Goal: Task Accomplishment & Management: Manage account settings

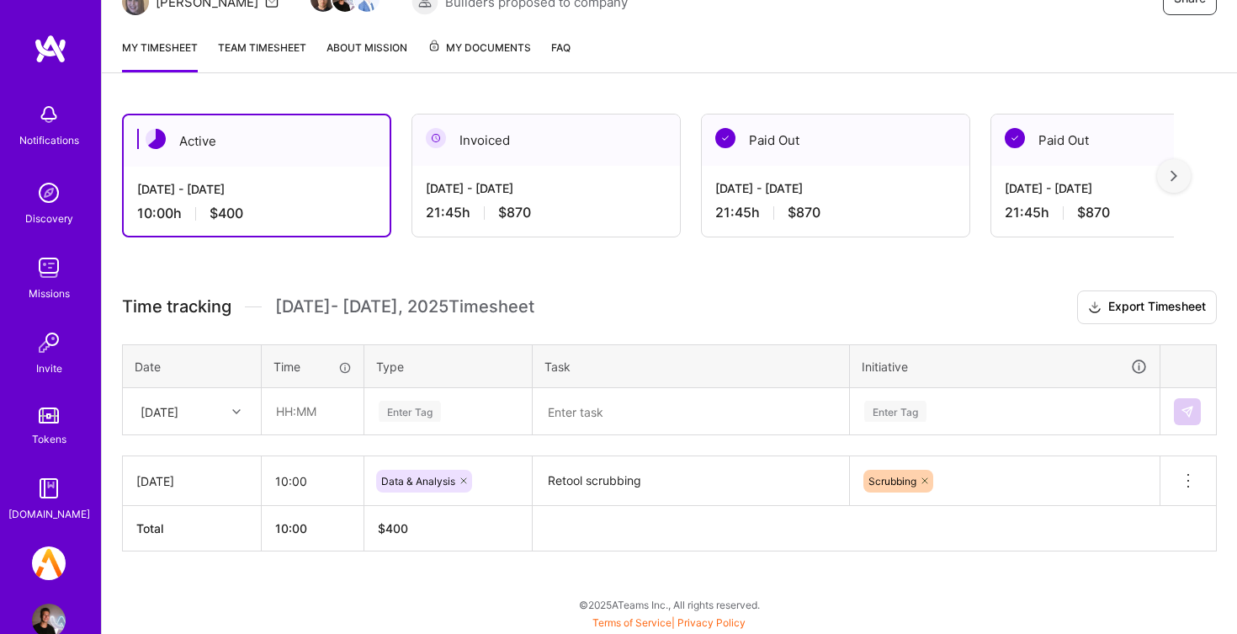
scroll to position [196, 0]
click at [308, 471] on input "10:00" at bounding box center [313, 481] width 102 height 45
click at [178, 406] on div "[DATE]" at bounding box center [160, 411] width 38 height 18
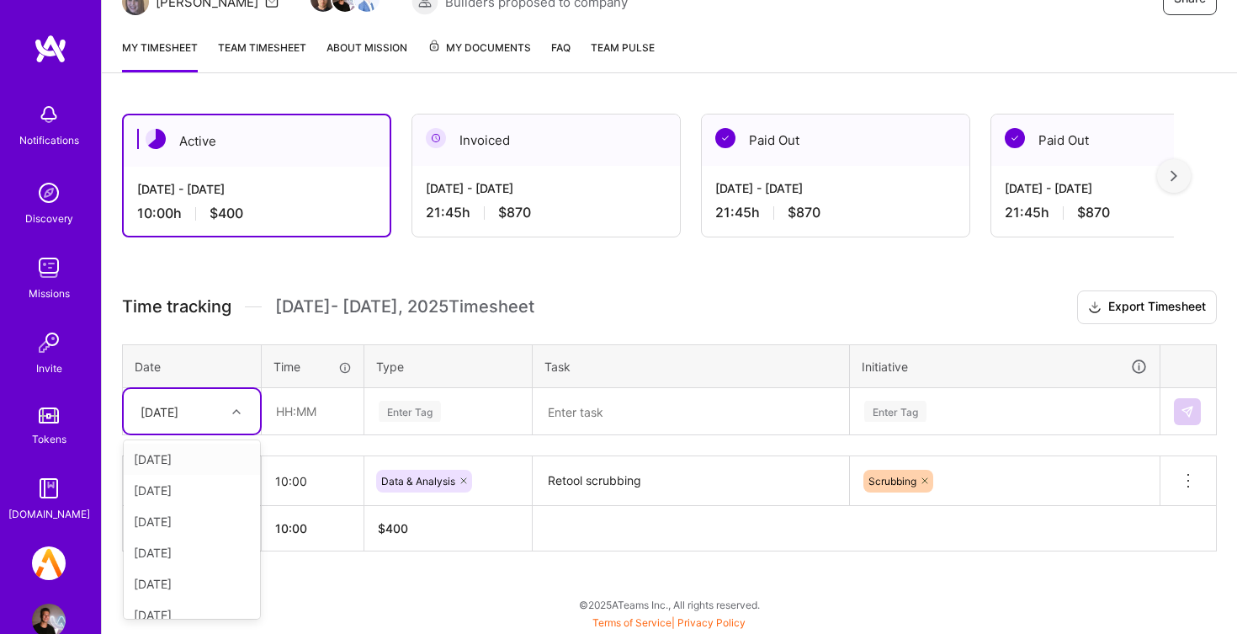
click at [325, 439] on div "Time tracking [DATE] - [DATE] Timesheet Export Timesheet Date Time Type Task In…" at bounding box center [669, 420] width 1095 height 261
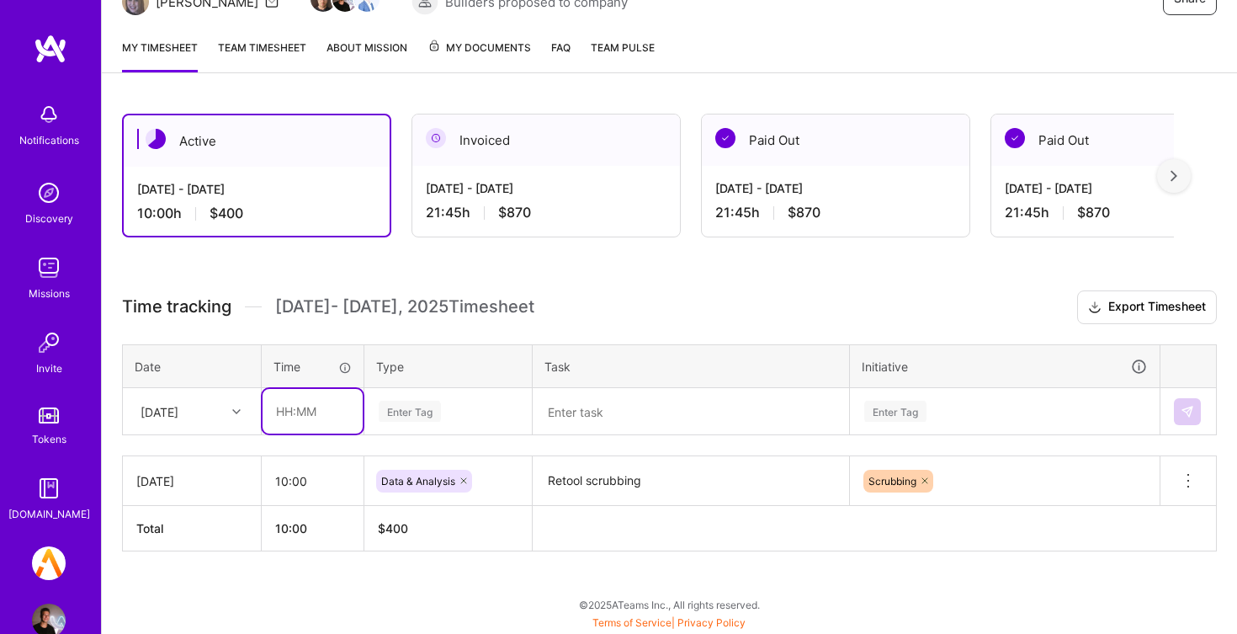
click at [319, 420] on input "text" at bounding box center [313, 411] width 100 height 45
click at [241, 410] on div at bounding box center [239, 412] width 26 height 22
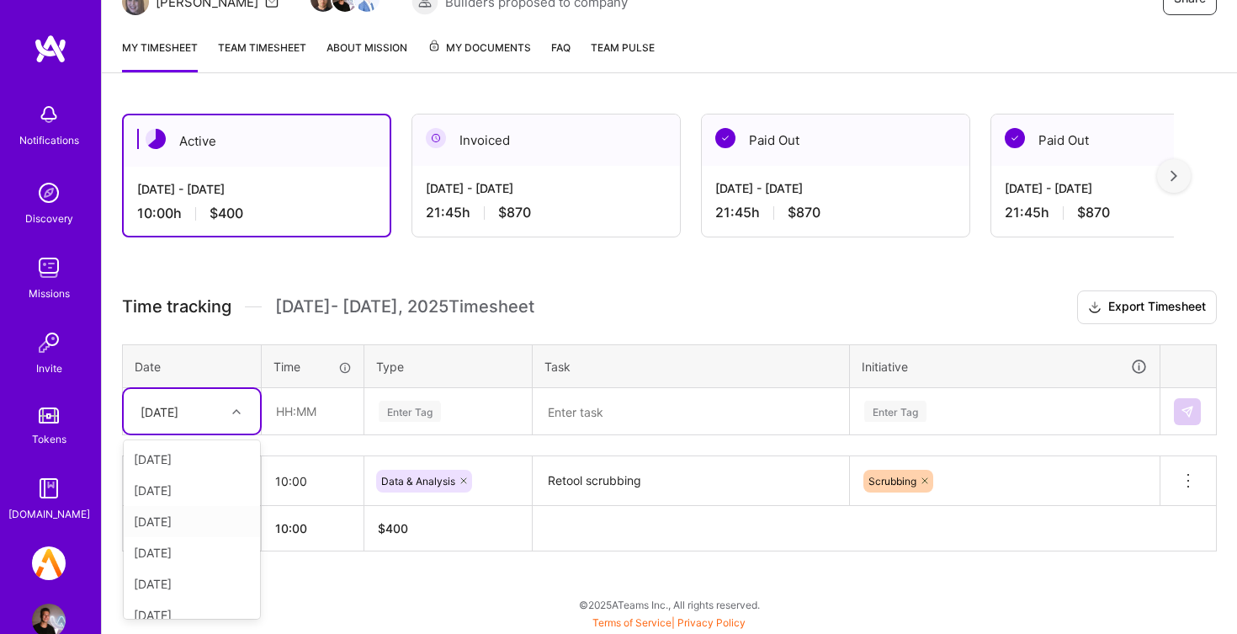
scroll to position [233, 0]
click at [374, 608] on div "Active [DATE] - [DATE] 10:00 h $400 Invoiced [DATE] - [DATE] 21:45 h $870 Paid …" at bounding box center [669, 363] width 1135 height 540
click at [167, 418] on div "[DATE]" at bounding box center [160, 411] width 38 height 18
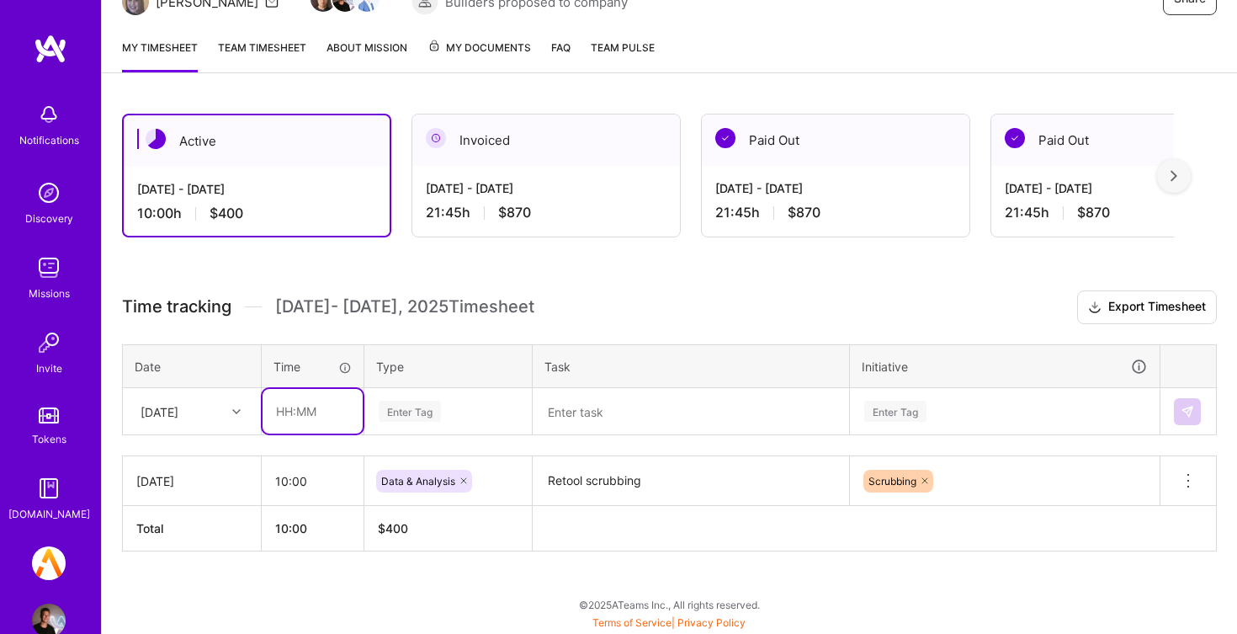
click at [322, 419] on input "text" at bounding box center [313, 411] width 100 height 45
type input "10:00"
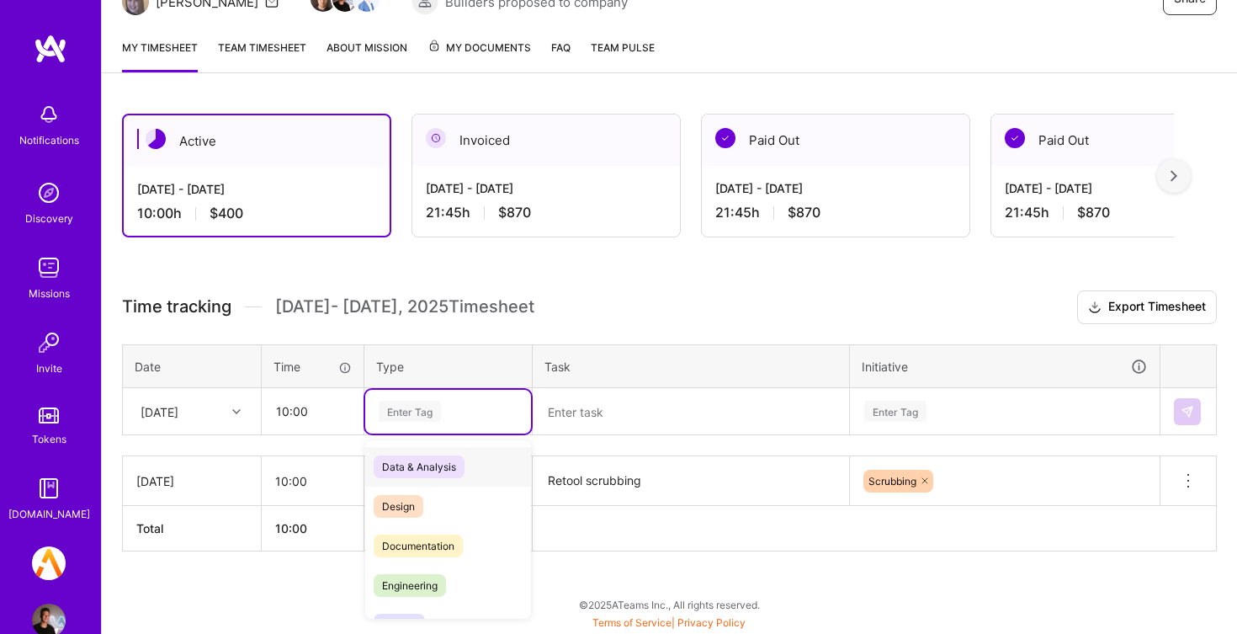
click at [475, 412] on div "Enter Tag" at bounding box center [448, 411] width 142 height 21
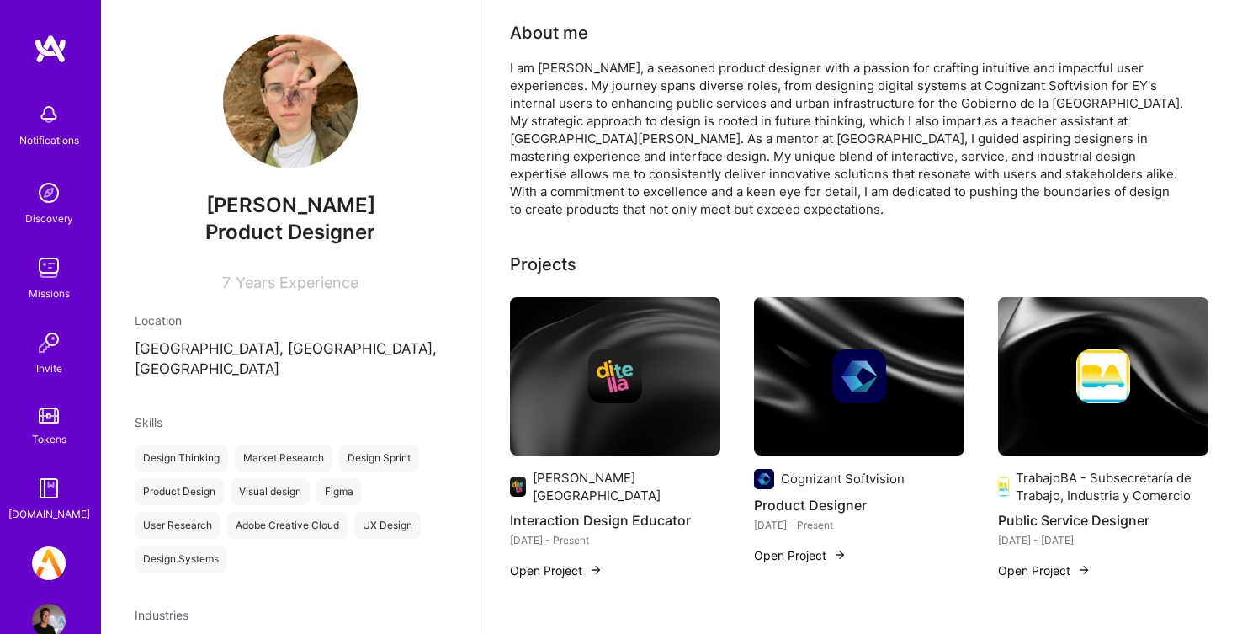
click at [656, 403] on img at bounding box center [615, 376] width 210 height 158
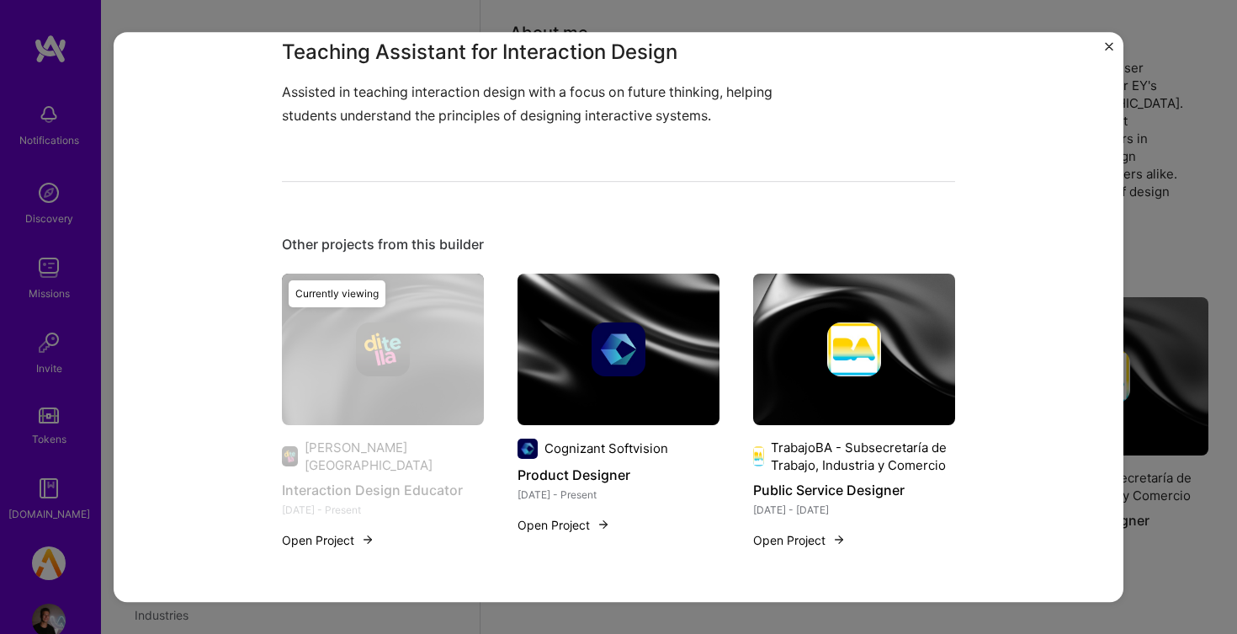
scroll to position [473, 0]
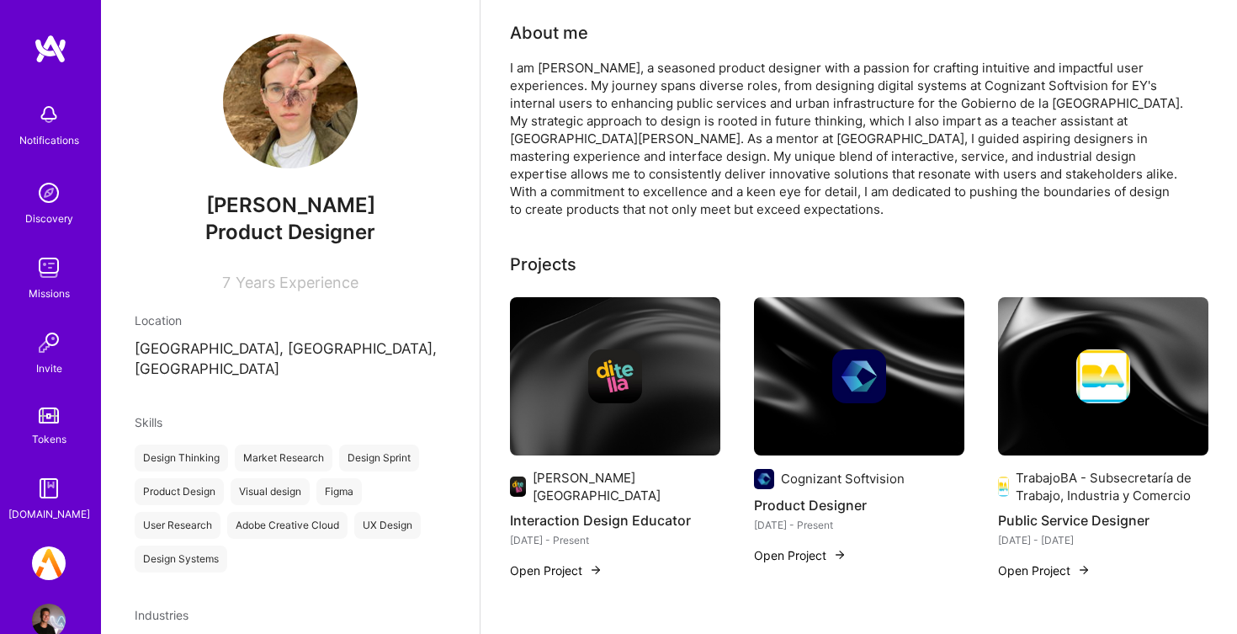
click at [893, 415] on img at bounding box center [859, 376] width 210 height 158
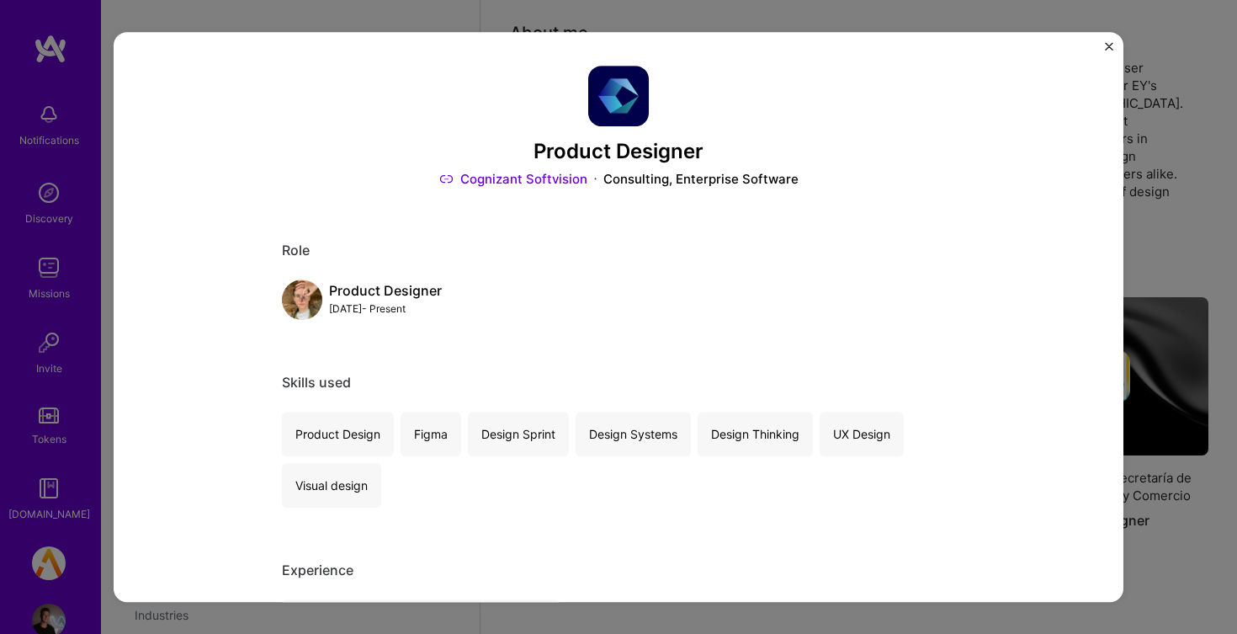
scroll to position [714, 0]
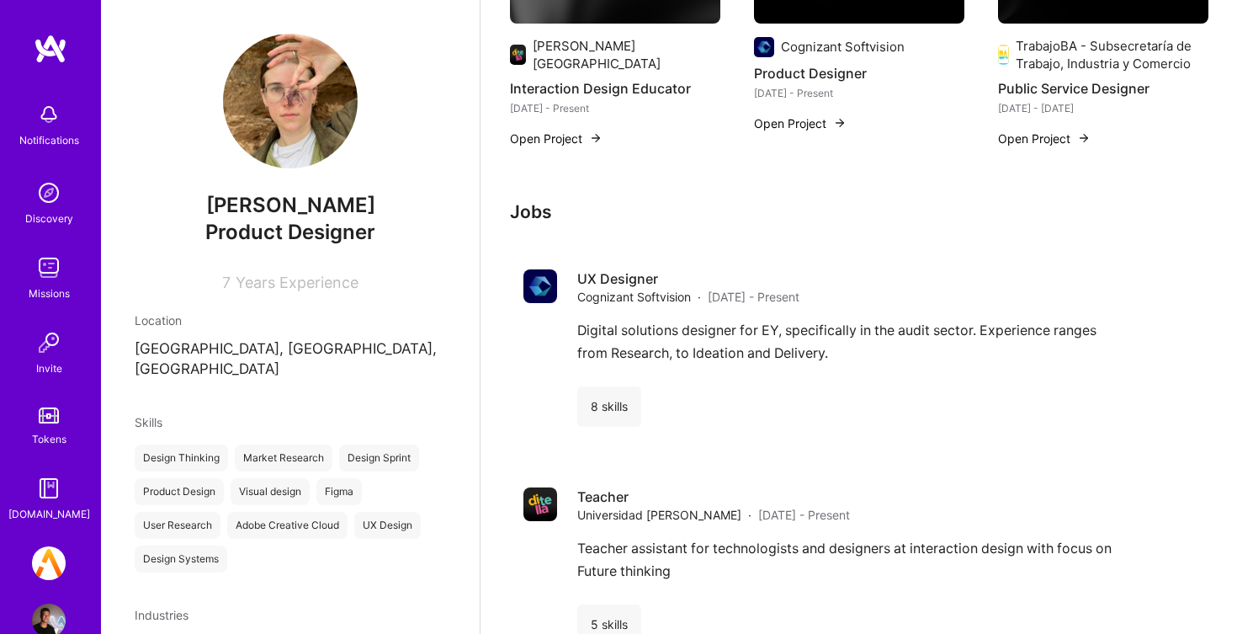
scroll to position [482, 0]
